Goal: Find specific page/section: Find specific page/section

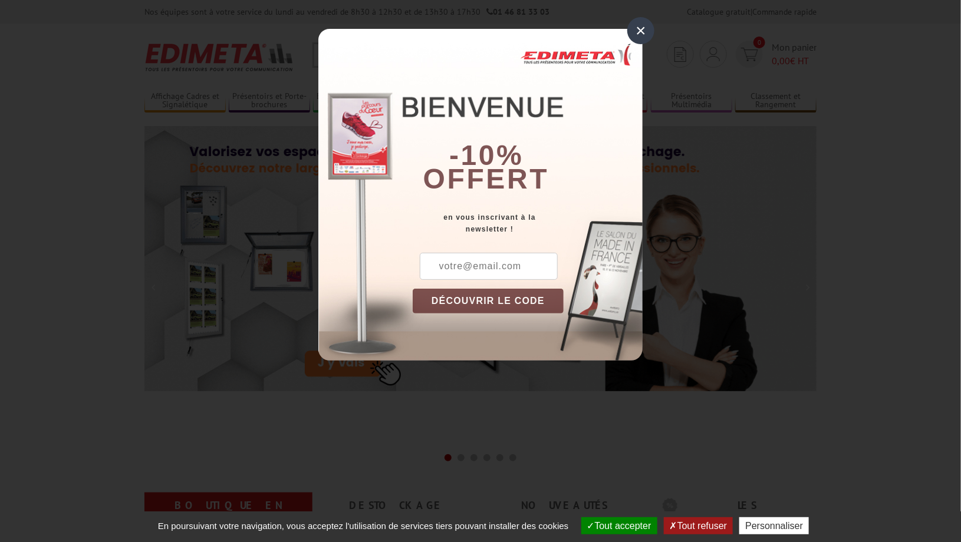
click at [642, 22] on div "×" at bounding box center [640, 30] width 27 height 27
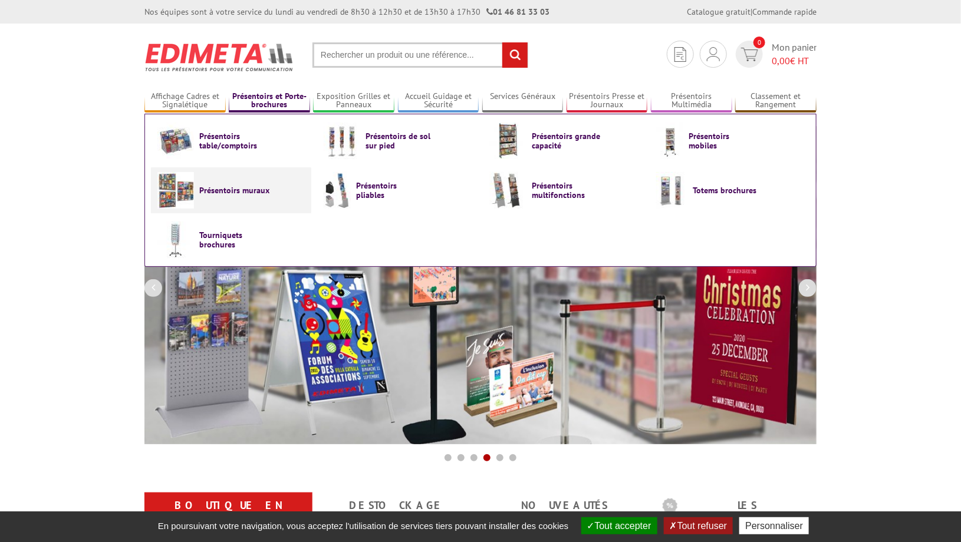
click at [179, 192] on img at bounding box center [175, 190] width 37 height 37
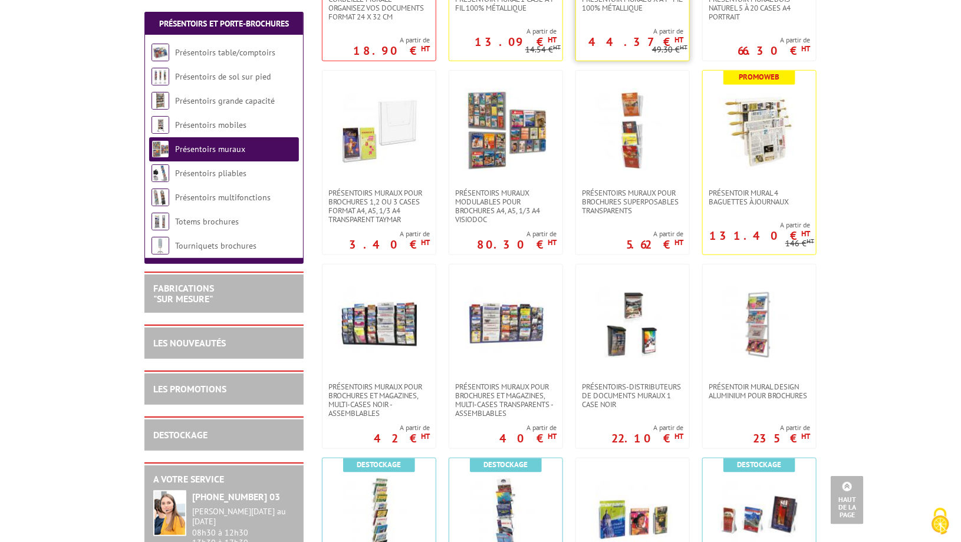
scroll to position [413, 0]
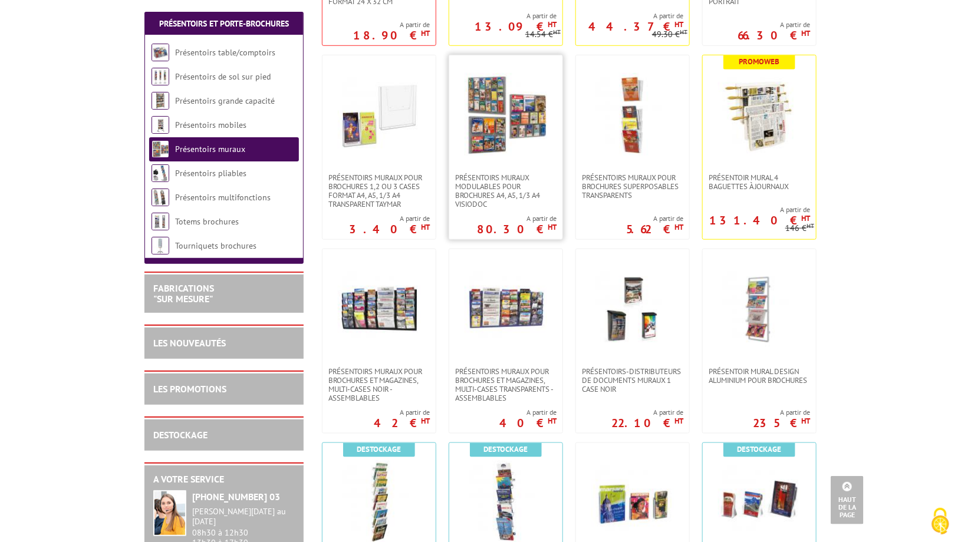
click at [517, 130] on img at bounding box center [505, 114] width 83 height 83
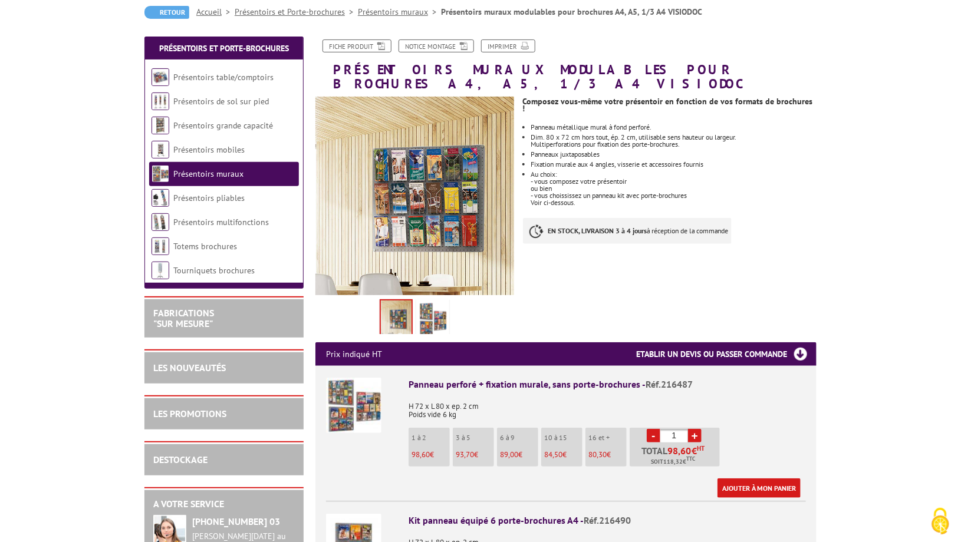
scroll to position [118, 0]
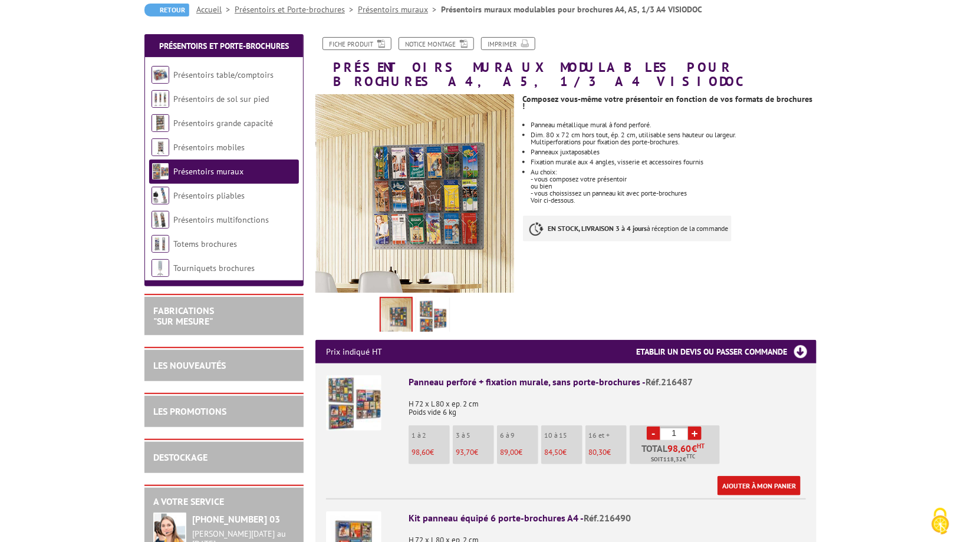
click at [444, 305] on img at bounding box center [432, 317] width 28 height 37
